Goal: Use online tool/utility: Utilize a website feature to perform a specific function

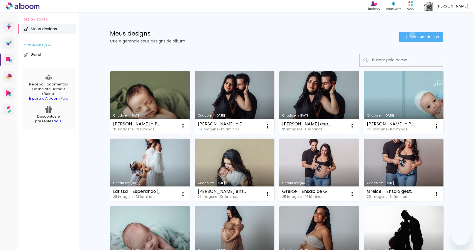
click at [410, 35] on span "Criar um design" at bounding box center [424, 37] width 29 height 4
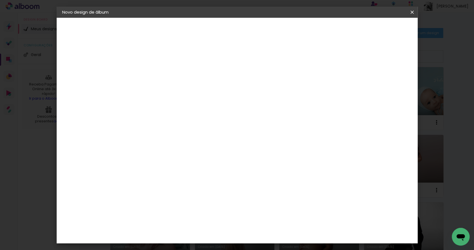
click at [0, 0] on div at bounding box center [0, 0] width 0 height 0
click at [153, 76] on input "MArília esperando" at bounding box center [153, 74] width 0 height 9
click at [153, 74] on input "Marília esperando" at bounding box center [153, 74] width 0 height 9
type input "Marília esperando Leonardo"
type paper-input "Marília esperando Leonardo"
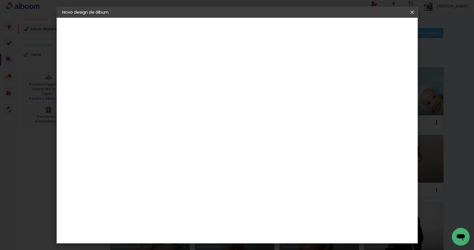
click at [0, 0] on slot "Avançar" at bounding box center [0, 0] width 0 height 0
click at [0, 0] on slot "Tamanho Livre" at bounding box center [0, 0] width 0 height 0
click at [0, 0] on slot "Avançar" at bounding box center [0, 0] width 0 height 0
drag, startPoint x: 138, startPoint y: 157, endPoint x: 134, endPoint y: 157, distance: 4.2
click at [134, 157] on input "30" at bounding box center [135, 158] width 14 height 8
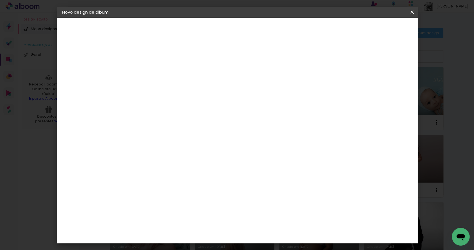
type input "20"
type paper-input "20"
drag, startPoint x: 271, startPoint y: 197, endPoint x: 268, endPoint y: 197, distance: 3.3
click at [268, 197] on input "60" at bounding box center [268, 196] width 14 height 8
type input "50"
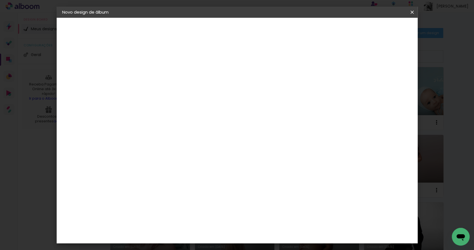
type paper-input "50"
click at [384, 32] on paper-button "Iniciar design" at bounding box center [366, 29] width 36 height 9
click at [379, 30] on span "Iniciar design" at bounding box center [365, 29] width 25 height 4
click at [379, 31] on span "Iniciar design" at bounding box center [365, 29] width 25 height 4
click at [142, 149] on input "20" at bounding box center [135, 147] width 14 height 8
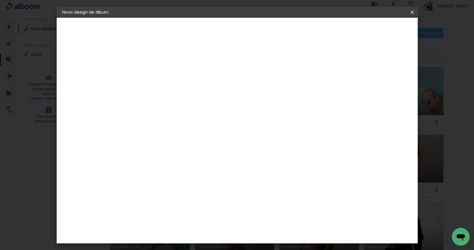
click at [384, 32] on paper-button "Iniciar design" at bounding box center [366, 29] width 36 height 9
click at [379, 30] on span "Iniciar design" at bounding box center [365, 29] width 25 height 4
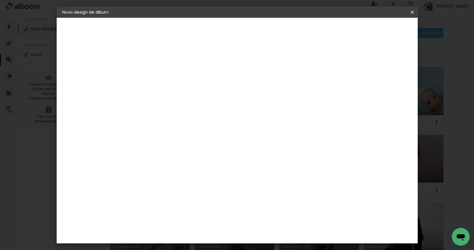
click at [42, 22] on iron-overlay-backdrop at bounding box center [237, 125] width 474 height 250
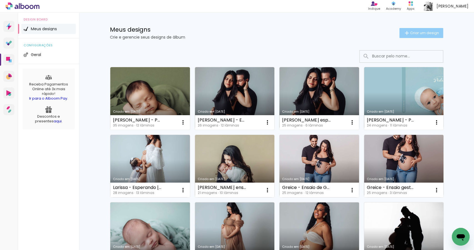
click at [410, 33] on span "Criar um design" at bounding box center [424, 33] width 29 height 4
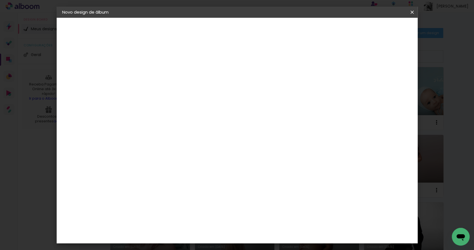
click at [153, 77] on input at bounding box center [153, 74] width 0 height 9
type input "Marília esperando Leonardo"
click at [0, 0] on slot "Avançar" at bounding box center [0, 0] width 0 height 0
click at [0, 0] on slot "Tamanho Livre" at bounding box center [0, 0] width 0 height 0
click at [0, 0] on slot "Avançar" at bounding box center [0, 0] width 0 height 0
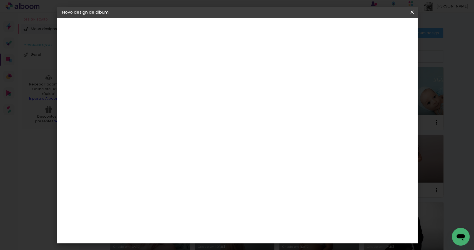
click at [379, 31] on span "Iniciar design" at bounding box center [365, 29] width 25 height 4
click at [379, 27] on span "Iniciar design" at bounding box center [365, 29] width 25 height 4
click at [0, 0] on header "Novo design de álbum" at bounding box center [0, 0] width 0 height 0
click at [0, 0] on iron-icon at bounding box center [0, 0] width 0 height 0
click at [137, 147] on input "20" at bounding box center [135, 147] width 14 height 8
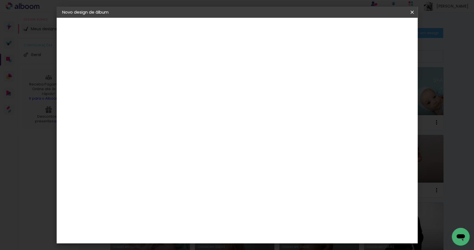
type input "20"
click at [272, 212] on input "50" at bounding box center [268, 210] width 14 height 8
type input "50"
click at [384, 26] on paper-button "Iniciar design" at bounding box center [366, 29] width 36 height 9
click at [379, 31] on span "Iniciar design" at bounding box center [365, 29] width 25 height 4
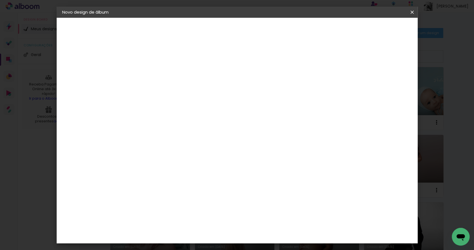
click at [379, 31] on span "Iniciar design" at bounding box center [365, 29] width 25 height 4
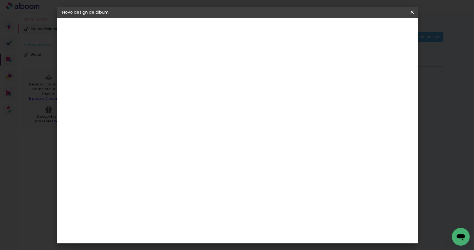
click at [153, 77] on input at bounding box center [153, 74] width 0 height 9
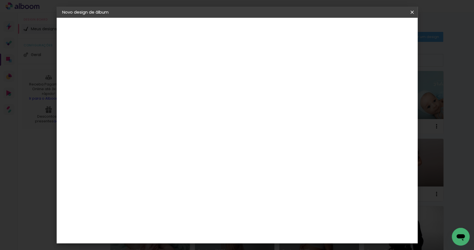
type input "Marília - Esperando [PERSON_NAME]"
type paper-input "Marília - Esperando [PERSON_NAME]"
click at [0, 0] on slot "Avançar" at bounding box center [0, 0] width 0 height 0
click at [0, 0] on slot "Tamanho Livre" at bounding box center [0, 0] width 0 height 0
click at [0, 0] on slot "Avançar" at bounding box center [0, 0] width 0 height 0
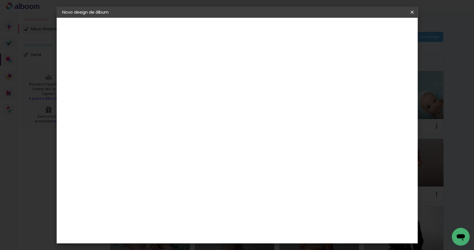
click at [139, 159] on input "30" at bounding box center [135, 158] width 14 height 8
type input "20"
type paper-input "20"
click at [271, 195] on input "60" at bounding box center [268, 196] width 14 height 8
type input "50"
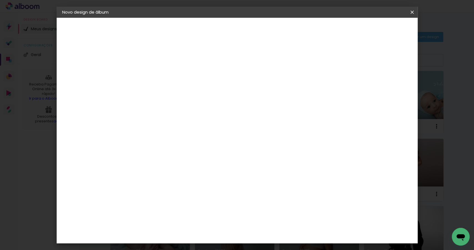
type paper-input "50"
click at [384, 26] on paper-button "Iniciar design" at bounding box center [366, 29] width 36 height 9
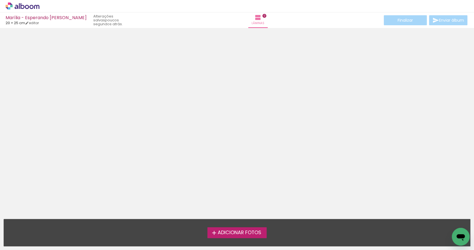
click at [239, 237] on label "Adicionar Fotos" at bounding box center [236, 232] width 59 height 11
click at [0, 0] on input "file" at bounding box center [0, 0] width 0 height 0
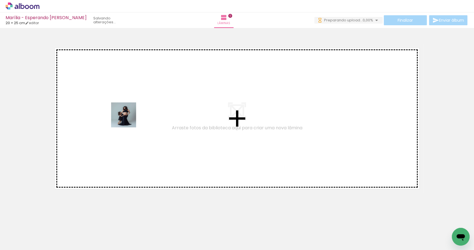
drag, startPoint x: 61, startPoint y: 235, endPoint x: 128, endPoint y: 119, distance: 133.6
click at [128, 119] on quentale-workspace at bounding box center [237, 125] width 474 height 250
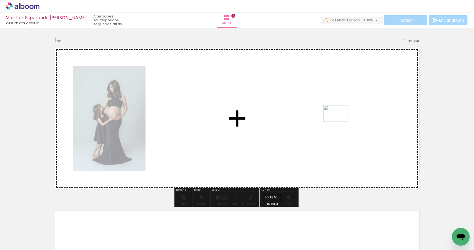
drag, startPoint x: 119, startPoint y: 232, endPoint x: 340, endPoint y: 122, distance: 247.0
click at [340, 122] on quentale-workspace at bounding box center [237, 125] width 474 height 250
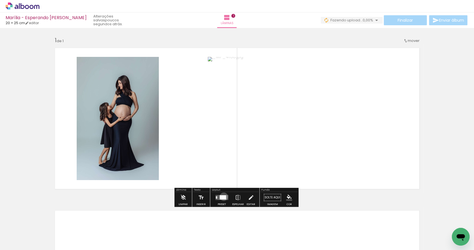
click at [222, 197] on div at bounding box center [223, 197] width 6 height 4
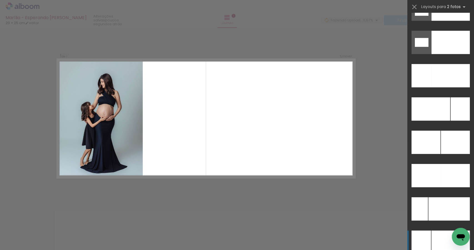
scroll to position [2486, 0]
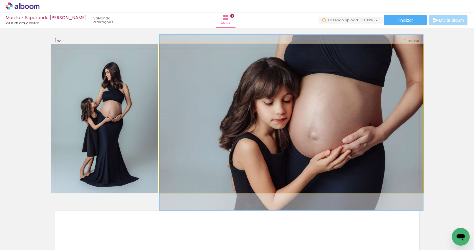
drag, startPoint x: 315, startPoint y: 148, endPoint x: 303, endPoint y: 152, distance: 12.6
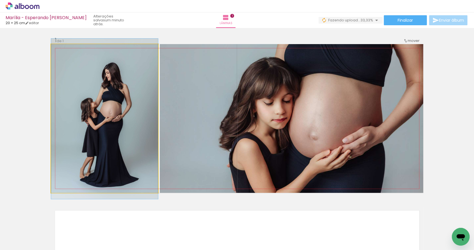
drag, startPoint x: 100, startPoint y: 123, endPoint x: 106, endPoint y: 124, distance: 6.1
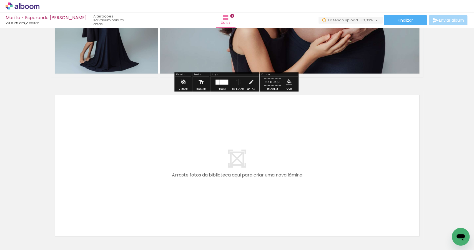
drag, startPoint x: 86, startPoint y: 238, endPoint x: 90, endPoint y: 171, distance: 67.0
click at [90, 171] on quentale-workspace at bounding box center [237, 125] width 474 height 250
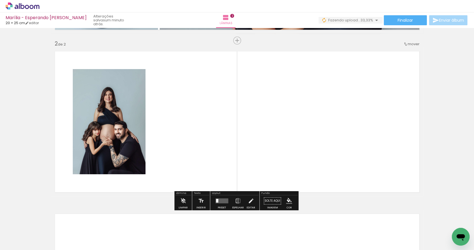
scroll to position [159, 0]
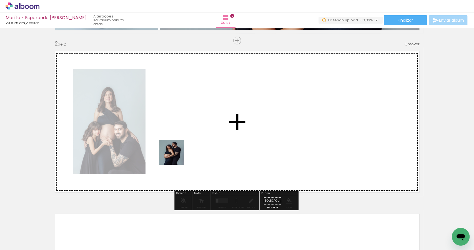
drag, startPoint x: 153, startPoint y: 232, endPoint x: 176, endPoint y: 155, distance: 80.5
click at [176, 155] on quentale-workspace at bounding box center [237, 125] width 474 height 250
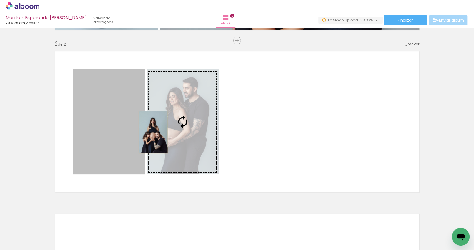
drag, startPoint x: 125, startPoint y: 142, endPoint x: 165, endPoint y: 127, distance: 42.7
click at [0, 0] on slot at bounding box center [0, 0] width 0 height 0
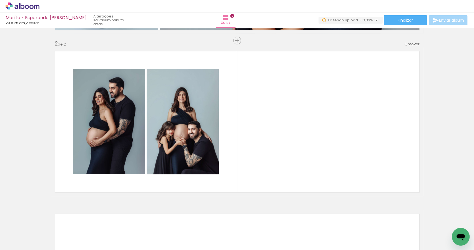
scroll to position [0, 0]
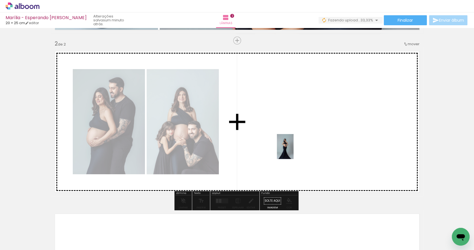
drag, startPoint x: 182, startPoint y: 237, endPoint x: 279, endPoint y: 175, distance: 114.8
click at [298, 133] on quentale-workspace at bounding box center [237, 125] width 474 height 250
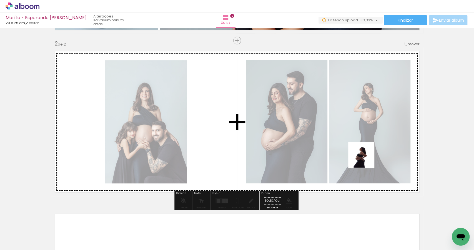
drag, startPoint x: 216, startPoint y: 233, endPoint x: 384, endPoint y: 149, distance: 187.1
click at [384, 149] on quentale-workspace at bounding box center [237, 125] width 474 height 250
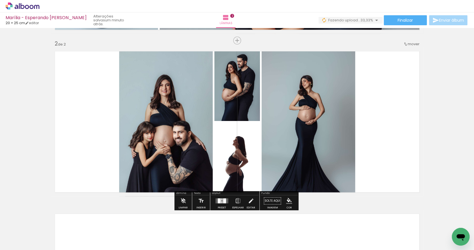
click at [218, 202] on div at bounding box center [219, 201] width 3 height 5
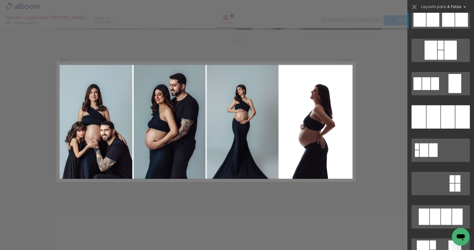
scroll to position [538, 0]
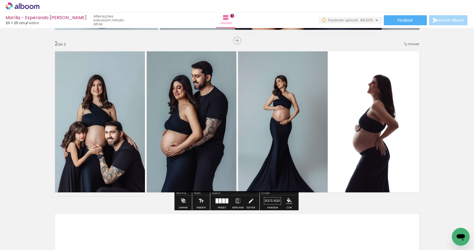
click at [187, 157] on quentale-photo at bounding box center [192, 121] width 90 height 149
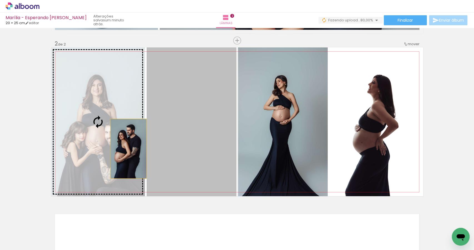
drag, startPoint x: 182, startPoint y: 153, endPoint x: 100, endPoint y: 144, distance: 81.9
click at [0, 0] on slot at bounding box center [0, 0] width 0 height 0
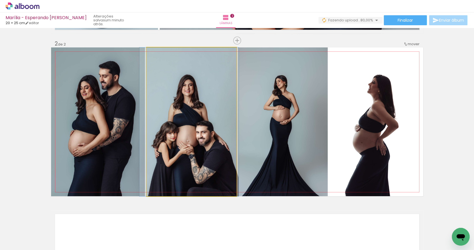
drag, startPoint x: 167, startPoint y: 146, endPoint x: 165, endPoint y: 146, distance: 2.8
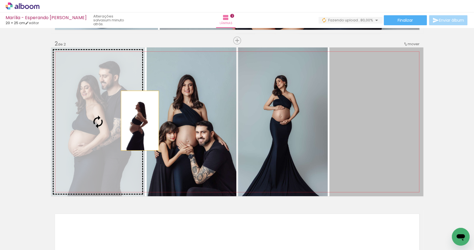
drag, startPoint x: 362, startPoint y: 120, endPoint x: 117, endPoint y: 122, distance: 244.1
click at [0, 0] on slot at bounding box center [0, 0] width 0 height 0
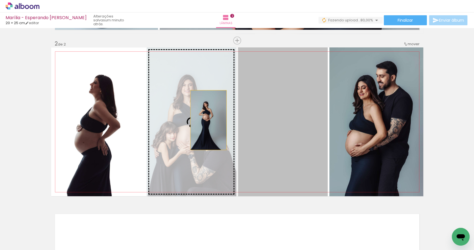
drag, startPoint x: 267, startPoint y: 119, endPoint x: 183, endPoint y: 120, distance: 83.6
click at [0, 0] on slot at bounding box center [0, 0] width 0 height 0
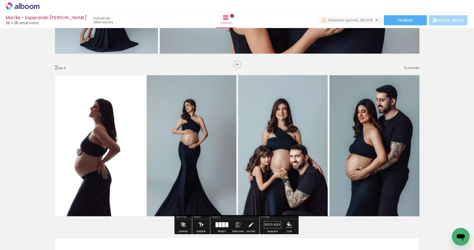
scroll to position [194, 0]
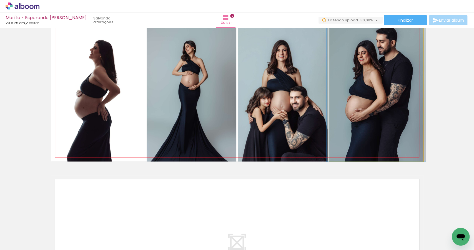
drag, startPoint x: 365, startPoint y: 111, endPoint x: 286, endPoint y: 111, distance: 79.1
click at [0, 0] on slot at bounding box center [0, 0] width 0 height 0
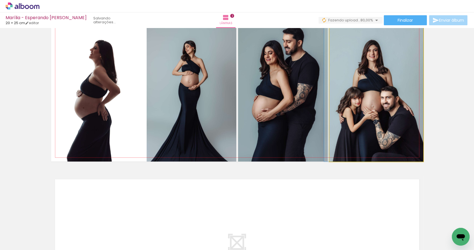
drag, startPoint x: 353, startPoint y: 102, endPoint x: 321, endPoint y: 111, distance: 33.6
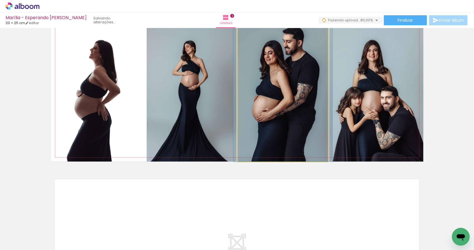
click at [284, 115] on quentale-photo at bounding box center [283, 87] width 90 height 149
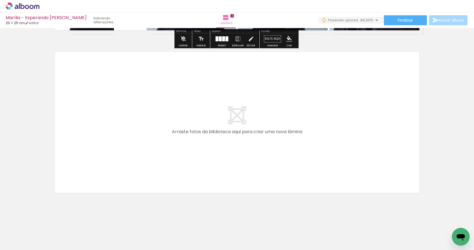
scroll to position [322, 0]
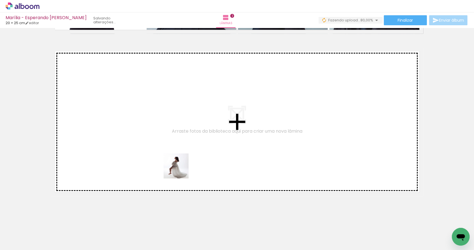
drag, startPoint x: 246, startPoint y: 229, endPoint x: 151, endPoint y: 146, distance: 126.0
click at [151, 146] on quentale-workspace at bounding box center [237, 125] width 474 height 250
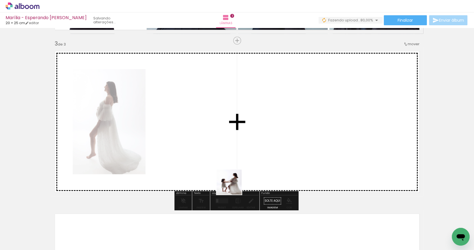
drag, startPoint x: 276, startPoint y: 232, endPoint x: 202, endPoint y: 153, distance: 107.9
click at [202, 153] on quentale-workspace at bounding box center [237, 125] width 474 height 250
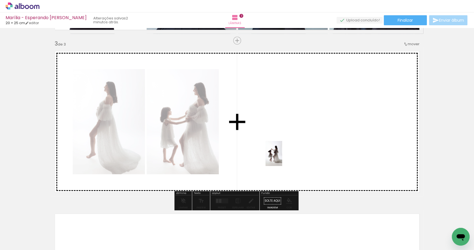
drag, startPoint x: 306, startPoint y: 233, endPoint x: 282, endPoint y: 155, distance: 81.4
click at [282, 155] on quentale-workspace at bounding box center [237, 125] width 474 height 250
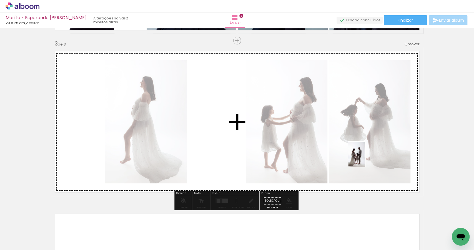
drag, startPoint x: 367, startPoint y: 237, endPoint x: 365, endPoint y: 159, distance: 78.9
click at [365, 159] on quentale-workspace at bounding box center [237, 125] width 474 height 250
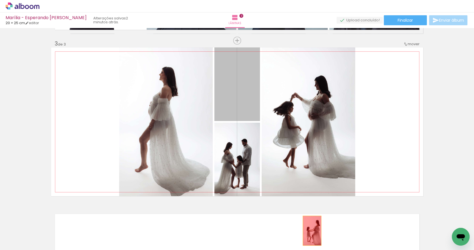
drag, startPoint x: 242, startPoint y: 102, endPoint x: 310, endPoint y: 231, distance: 145.5
click at [310, 231] on quentale-workspace at bounding box center [237, 125] width 474 height 250
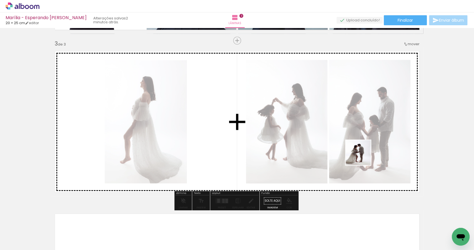
drag, startPoint x: 339, startPoint y: 235, endPoint x: 363, endPoint y: 157, distance: 82.4
click at [363, 157] on quentale-workspace at bounding box center [237, 125] width 474 height 250
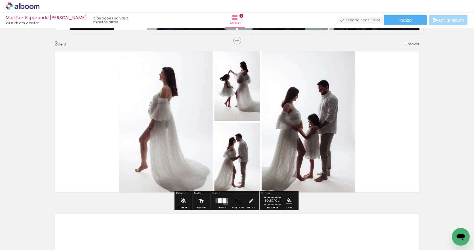
click at [224, 202] on div at bounding box center [224, 201] width 3 height 5
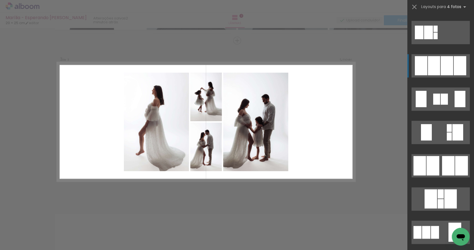
scroll to position [494, 0]
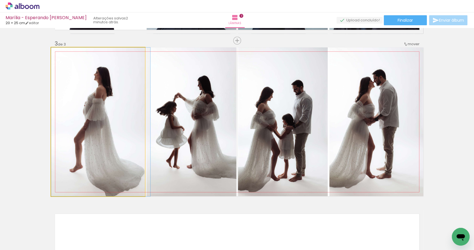
drag, startPoint x: 125, startPoint y: 128, endPoint x: 127, endPoint y: 128, distance: 2.8
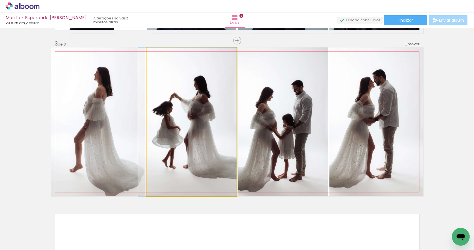
drag, startPoint x: 181, startPoint y: 117, endPoint x: 178, endPoint y: 117, distance: 3.1
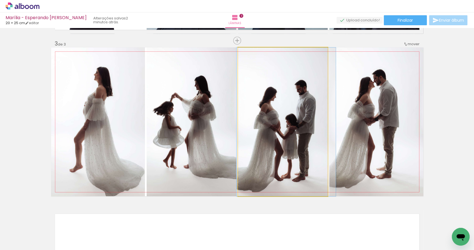
drag, startPoint x: 261, startPoint y: 126, endPoint x: 264, endPoint y: 126, distance: 3.4
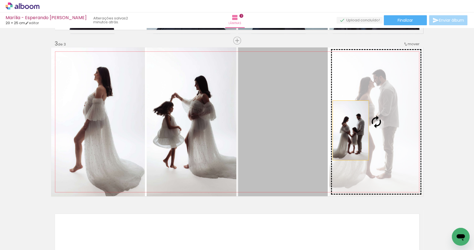
drag, startPoint x: 274, startPoint y: 130, endPoint x: 354, endPoint y: 130, distance: 80.0
click at [0, 0] on slot at bounding box center [0, 0] width 0 height 0
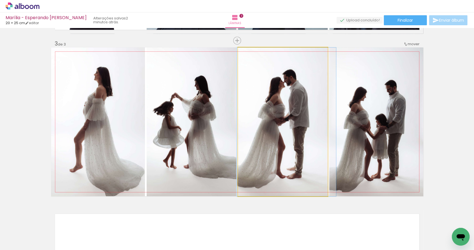
drag, startPoint x: 285, startPoint y: 131, endPoint x: 289, endPoint y: 131, distance: 3.6
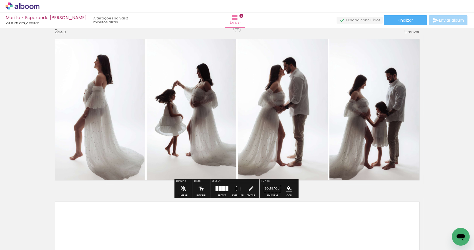
scroll to position [421, 0]
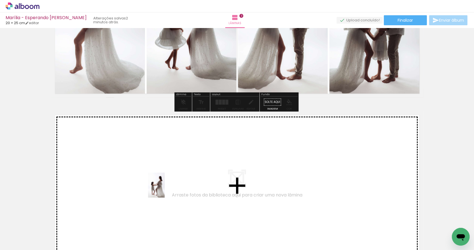
drag, startPoint x: 273, startPoint y: 229, endPoint x: 140, endPoint y: 182, distance: 140.8
click at [140, 182] on quentale-workspace at bounding box center [237, 125] width 474 height 250
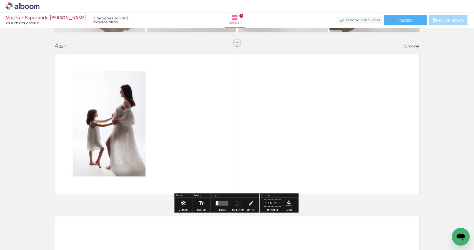
scroll to position [485, 0]
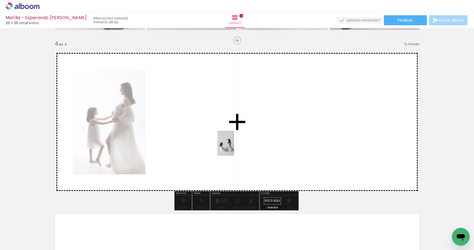
drag, startPoint x: 401, startPoint y: 231, endPoint x: 214, endPoint y: 135, distance: 210.9
click at [214, 135] on quentale-workspace at bounding box center [237, 125] width 474 height 250
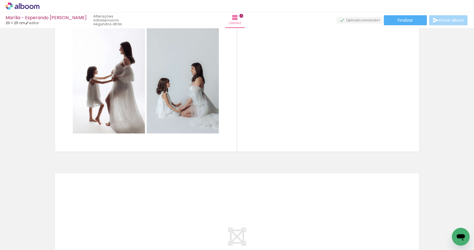
scroll to position [0, 246]
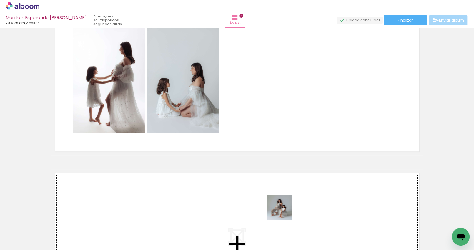
drag, startPoint x: 277, startPoint y: 235, endPoint x: 290, endPoint y: 142, distance: 93.6
click at [288, 128] on quentale-workspace at bounding box center [237, 125] width 474 height 250
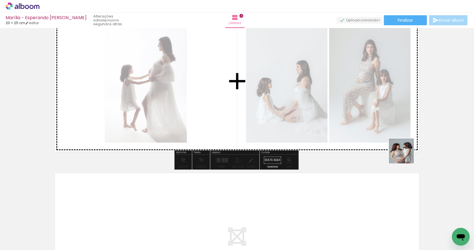
drag, startPoint x: 303, startPoint y: 242, endPoint x: 393, endPoint y: 125, distance: 148.2
click at [407, 146] on quentale-workspace at bounding box center [237, 125] width 474 height 250
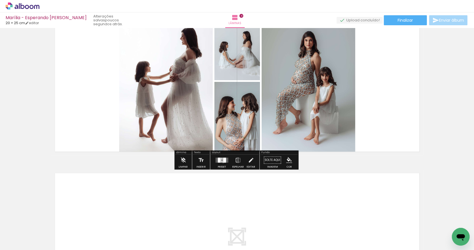
click at [223, 162] on div at bounding box center [224, 160] width 3 height 5
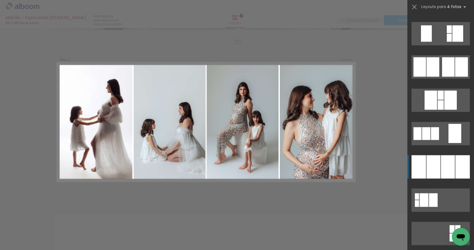
scroll to position [462, 0]
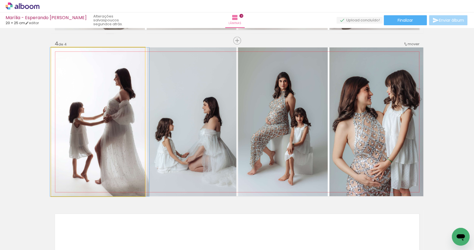
drag, startPoint x: 87, startPoint y: 142, endPoint x: 119, endPoint y: 141, distance: 31.7
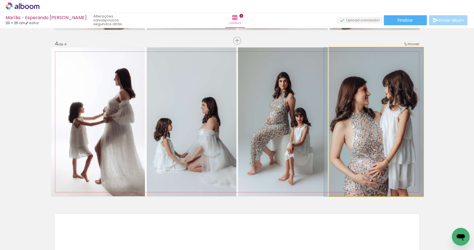
drag, startPoint x: 350, startPoint y: 129, endPoint x: 293, endPoint y: 124, distance: 56.9
click at [0, 0] on slot at bounding box center [0, 0] width 0 height 0
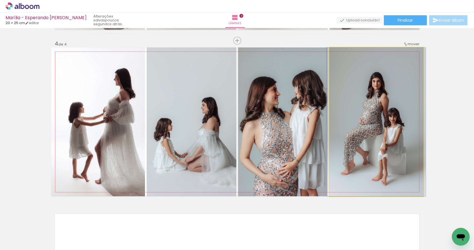
click at [362, 131] on quentale-photo at bounding box center [376, 121] width 94 height 149
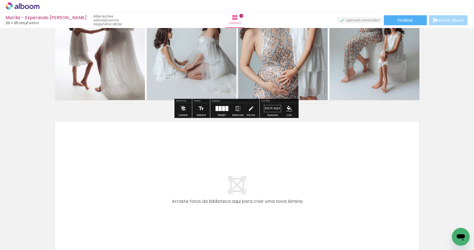
scroll to position [647, 0]
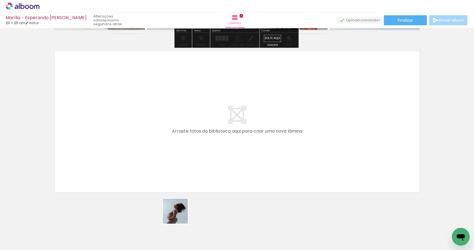
drag, startPoint x: 182, startPoint y: 232, endPoint x: 154, endPoint y: 160, distance: 77.9
click at [154, 160] on quentale-workspace at bounding box center [237, 125] width 474 height 250
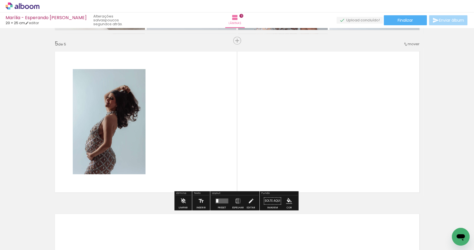
drag, startPoint x: 217, startPoint y: 231, endPoint x: 222, endPoint y: 149, distance: 81.8
click at [216, 135] on quentale-workspace at bounding box center [237, 125] width 474 height 250
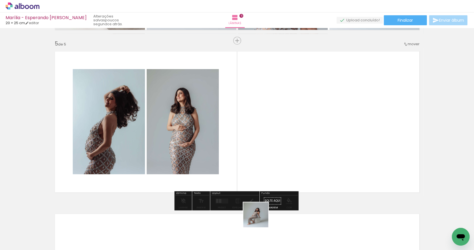
drag, startPoint x: 249, startPoint y: 235, endPoint x: 306, endPoint y: 132, distance: 117.2
click at [306, 132] on quentale-workspace at bounding box center [237, 125] width 474 height 250
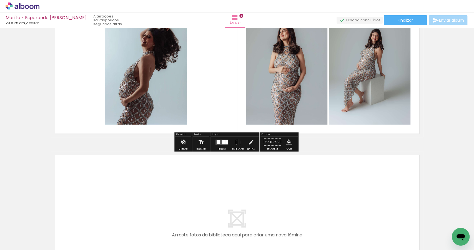
scroll to position [731, 0]
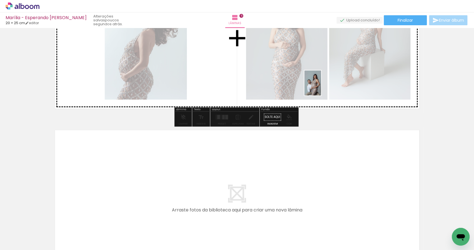
drag, startPoint x: 339, startPoint y: 229, endPoint x: 321, endPoint y: 87, distance: 143.1
click at [321, 87] on quentale-workspace at bounding box center [237, 125] width 474 height 250
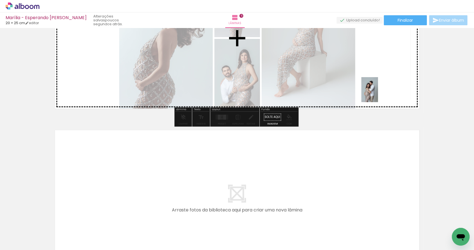
drag, startPoint x: 368, startPoint y: 231, endPoint x: 378, endPoint y: 94, distance: 137.8
click at [378, 94] on quentale-workspace at bounding box center [237, 125] width 474 height 250
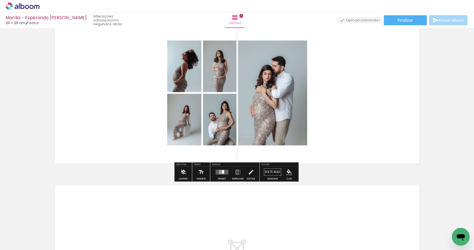
scroll to position [680, 0]
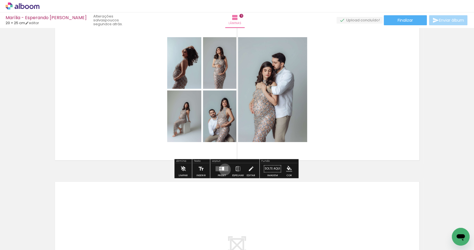
click at [224, 169] on quentale-layouter at bounding box center [221, 168] width 13 height 5
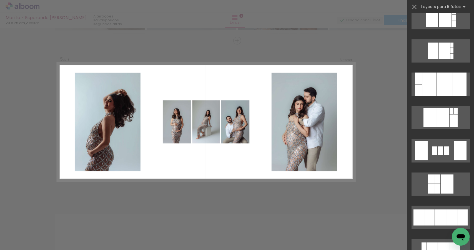
scroll to position [645, 0]
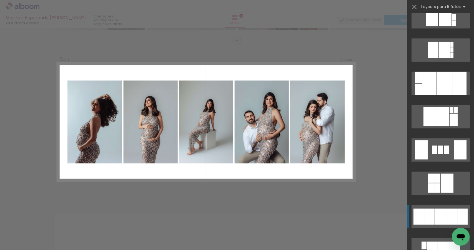
click at [442, 154] on div at bounding box center [441, 149] width 6 height 9
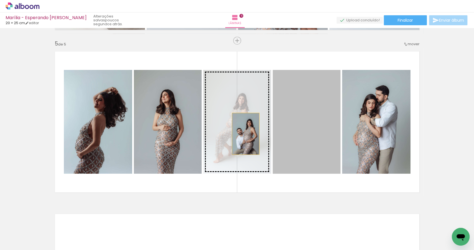
drag, startPoint x: 302, startPoint y: 133, endPoint x: 232, endPoint y: 134, distance: 70.8
click at [0, 0] on slot at bounding box center [0, 0] width 0 height 0
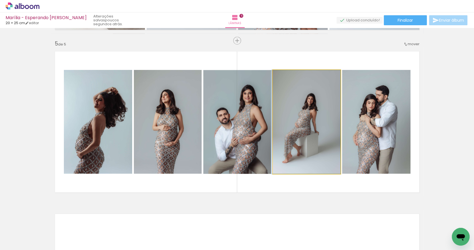
drag, startPoint x: 307, startPoint y: 135, endPoint x: 263, endPoint y: 135, distance: 43.6
click at [0, 0] on slot at bounding box center [0, 0] width 0 height 0
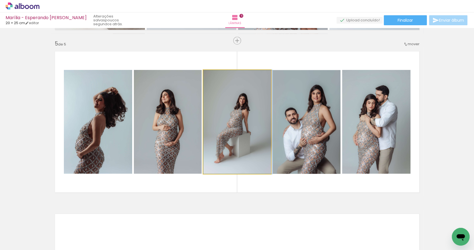
drag, startPoint x: 244, startPoint y: 137, endPoint x: 247, endPoint y: 137, distance: 3.1
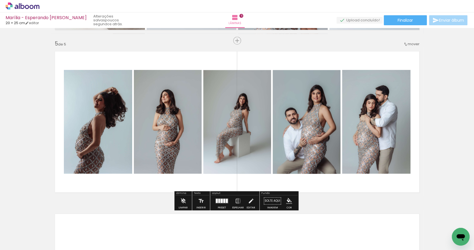
scroll to position [655, 0]
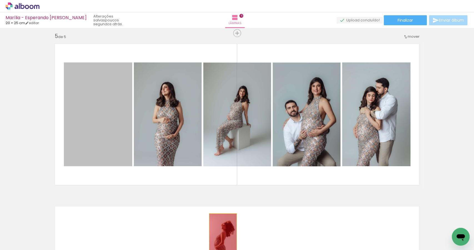
drag, startPoint x: 100, startPoint y: 118, endPoint x: 221, endPoint y: 234, distance: 168.1
click at [221, 234] on quentale-workspace at bounding box center [237, 125] width 474 height 250
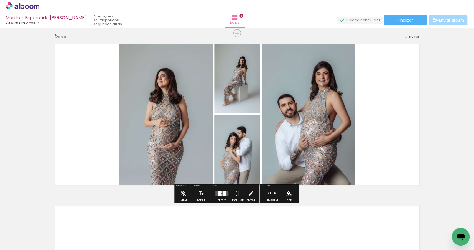
click at [221, 194] on div at bounding box center [221, 195] width 1 height 2
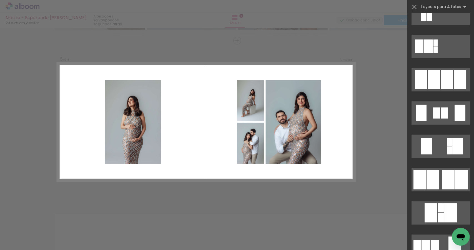
scroll to position [551, 0]
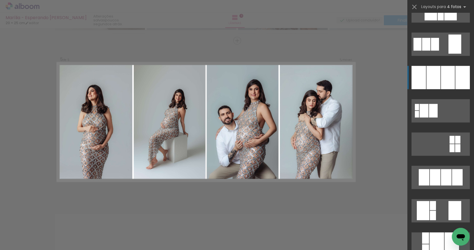
click at [455, 232] on div at bounding box center [452, 243] width 14 height 23
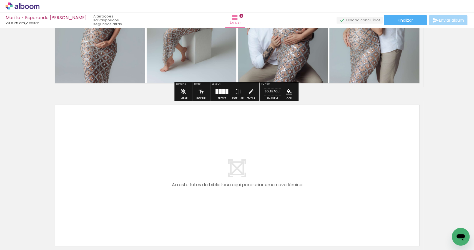
scroll to position [810, 0]
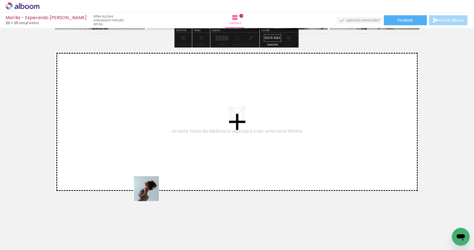
drag, startPoint x: 185, startPoint y: 225, endPoint x: 295, endPoint y: 222, distance: 110.0
click at [129, 164] on quentale-workspace at bounding box center [237, 125] width 474 height 250
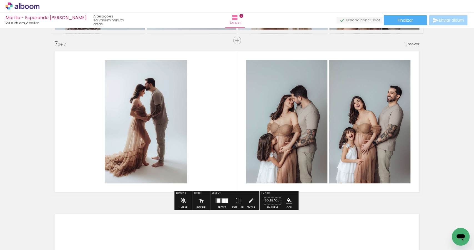
click at [380, 155] on quentale-workspace at bounding box center [237, 125] width 474 height 250
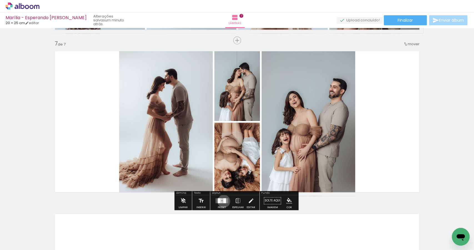
click at [223, 201] on div at bounding box center [224, 201] width 3 height 5
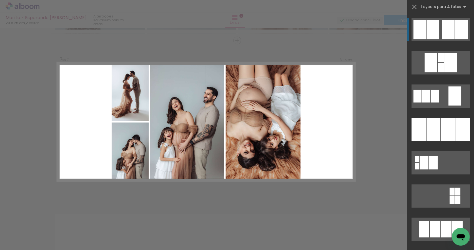
scroll to position [483, 0]
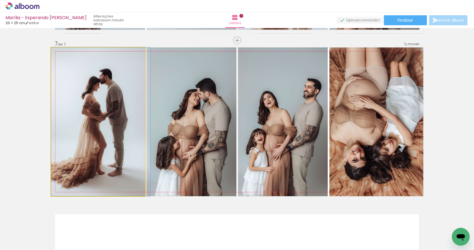
drag, startPoint x: 123, startPoint y: 133, endPoint x: 129, endPoint y: 134, distance: 6.3
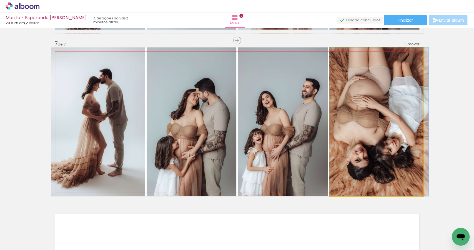
drag, startPoint x: 373, startPoint y: 138, endPoint x: 376, endPoint y: 138, distance: 3.6
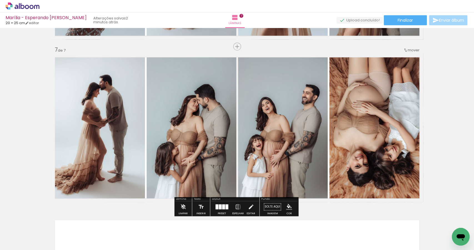
scroll to position [1118, 0]
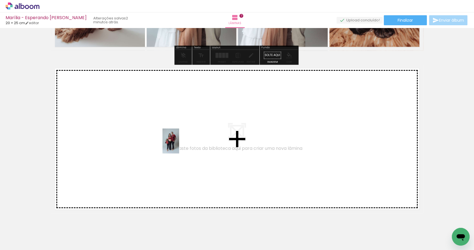
drag, startPoint x: 359, startPoint y: 224, endPoint x: 321, endPoint y: 223, distance: 38.0
click at [179, 145] on quentale-workspace at bounding box center [237, 125] width 474 height 250
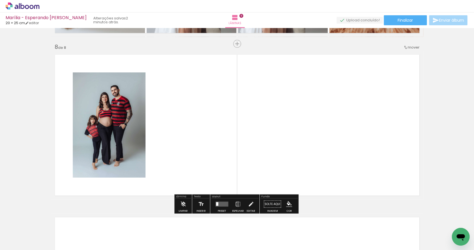
scroll to position [1136, 0]
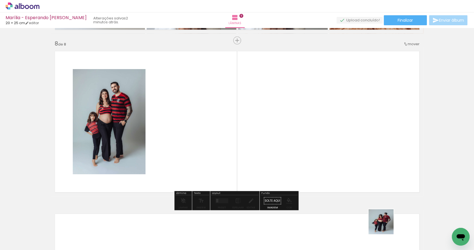
drag, startPoint x: 385, startPoint y: 226, endPoint x: 307, endPoint y: 167, distance: 98.5
click at [291, 154] on quentale-workspace at bounding box center [237, 125] width 474 height 250
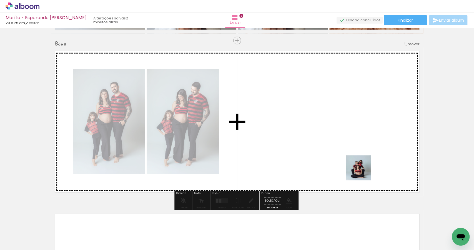
drag, startPoint x: 421, startPoint y: 233, endPoint x: 354, endPoint y: 158, distance: 100.1
click at [354, 158] on quentale-workspace at bounding box center [237, 125] width 474 height 250
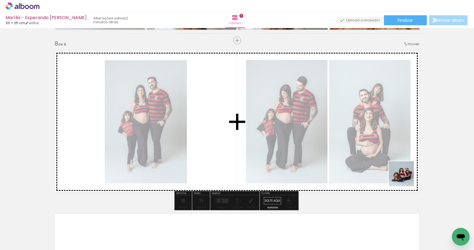
drag, startPoint x: 451, startPoint y: 224, endPoint x: 377, endPoint y: 149, distance: 105.6
click at [377, 150] on quentale-workspace at bounding box center [237, 125] width 474 height 250
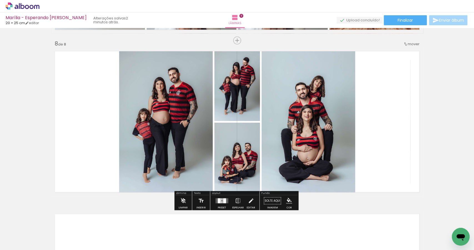
click at [221, 200] on div at bounding box center [221, 200] width 1 height 2
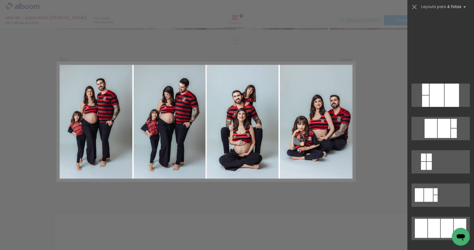
scroll to position [486, 0]
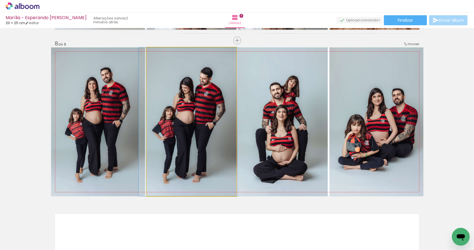
drag, startPoint x: 194, startPoint y: 149, endPoint x: 190, endPoint y: 149, distance: 3.3
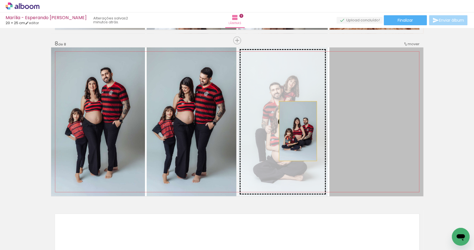
drag, startPoint x: 318, startPoint y: 131, endPoint x: 296, endPoint y: 131, distance: 21.4
click at [0, 0] on slot at bounding box center [0, 0] width 0 height 0
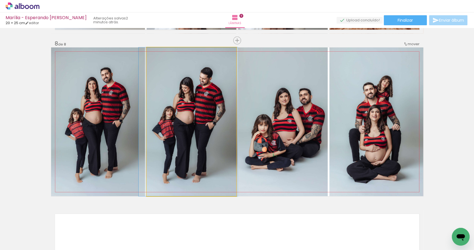
click at [199, 130] on quentale-photo at bounding box center [192, 121] width 90 height 149
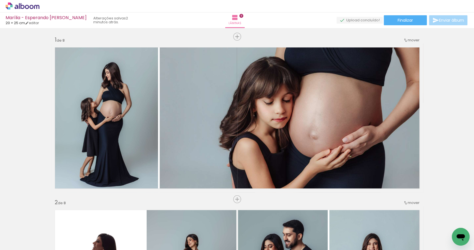
scroll to position [0, 0]
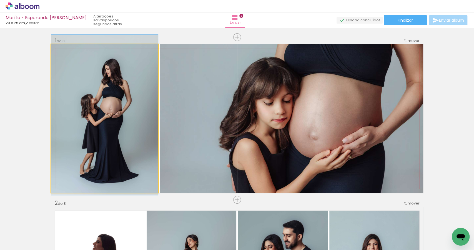
drag, startPoint x: 135, startPoint y: 130, endPoint x: 137, endPoint y: 127, distance: 4.0
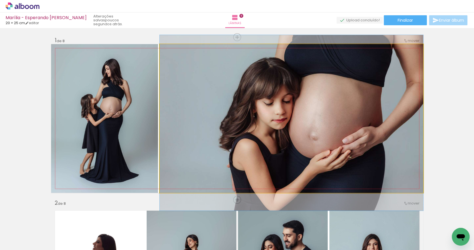
drag, startPoint x: 217, startPoint y: 122, endPoint x: 222, endPoint y: 122, distance: 4.7
click at [224, 121] on quentale-photo at bounding box center [291, 118] width 263 height 149
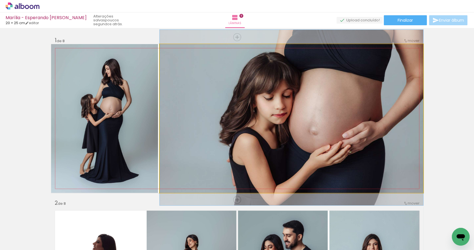
drag, startPoint x: 292, startPoint y: 111, endPoint x: 277, endPoint y: 106, distance: 15.1
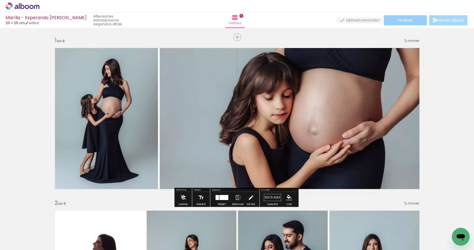
click at [406, 22] on span "Finalizar" at bounding box center [405, 20] width 15 height 4
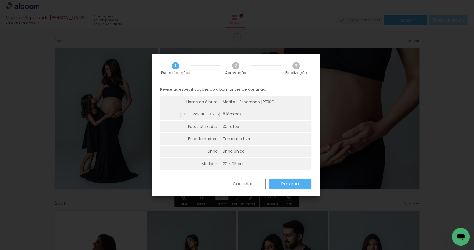
click at [300, 182] on paper-button "Próximo" at bounding box center [289, 184] width 43 height 10
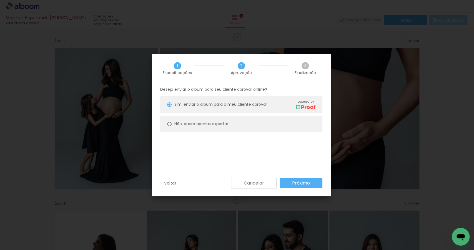
drag, startPoint x: 223, startPoint y: 124, endPoint x: 244, endPoint y: 137, distance: 25.7
click at [0, 0] on slot "Não, quero apenas exportar" at bounding box center [0, 0] width 0 height 0
type paper-radio-button "on"
click at [314, 185] on paper-button "Próximo" at bounding box center [301, 183] width 43 height 10
type input "Alta, 300 DPI"
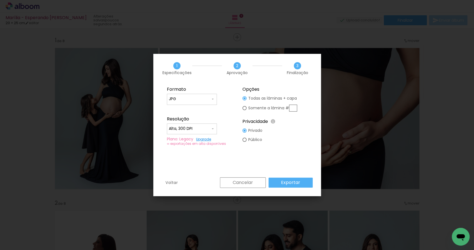
click at [0, 0] on slot "Exportar" at bounding box center [0, 0] width 0 height 0
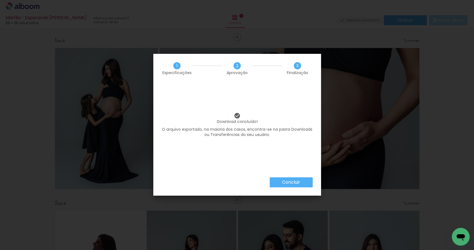
scroll to position [0, 506]
click at [0, 0] on slot "Concluir" at bounding box center [0, 0] width 0 height 0
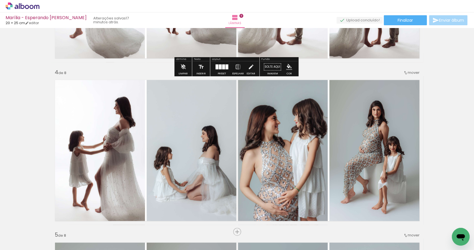
scroll to position [458, 0]
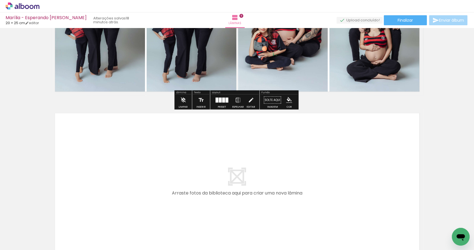
scroll to position [1119, 0]
